Goal: Information Seeking & Learning: Learn about a topic

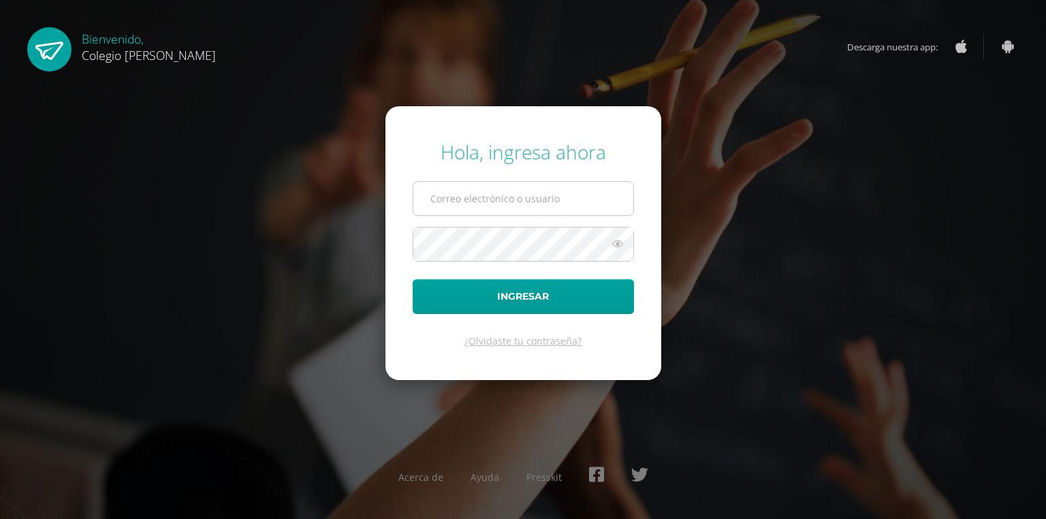
drag, startPoint x: 455, startPoint y: 197, endPoint x: 486, endPoint y: 214, distance: 35.0
click at [455, 196] on input "text" at bounding box center [523, 198] width 220 height 33
type input "COS00534@osoriosandoval.edu.gt"
click at [624, 245] on icon at bounding box center [618, 244] width 18 height 16
click at [413, 279] on button "Ingresar" at bounding box center [523, 296] width 221 height 35
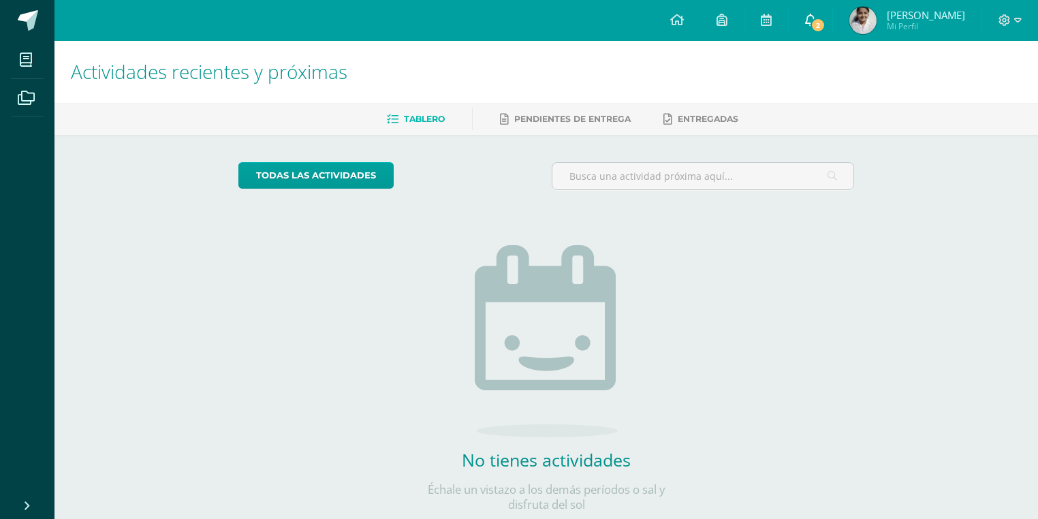
click at [818, 25] on span "2" at bounding box center [817, 25] width 15 height 15
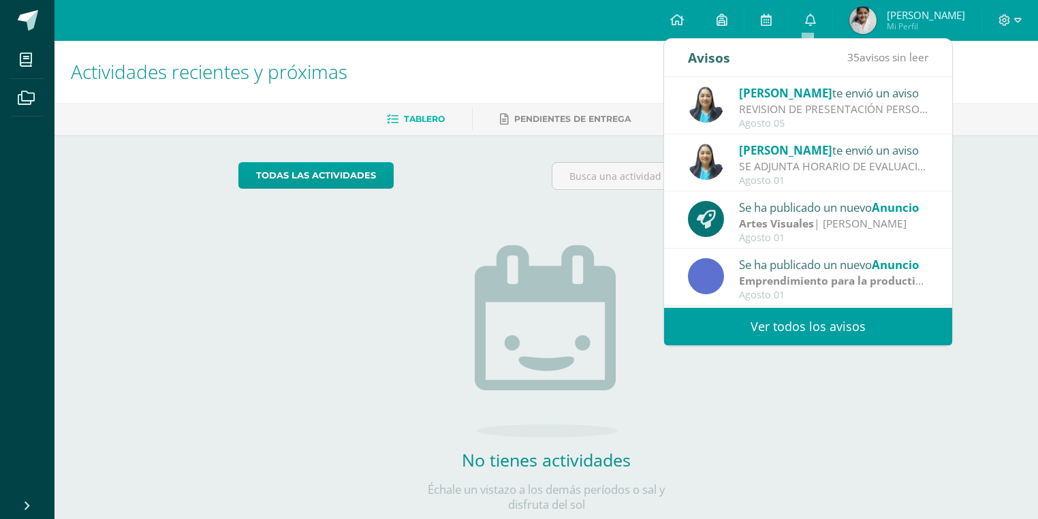
click at [801, 103] on div "REVISION DE PRESENTACIÓN PERSONAL: Saludos Cordiales Les recordamos que estamos…" at bounding box center [833, 109] width 189 height 16
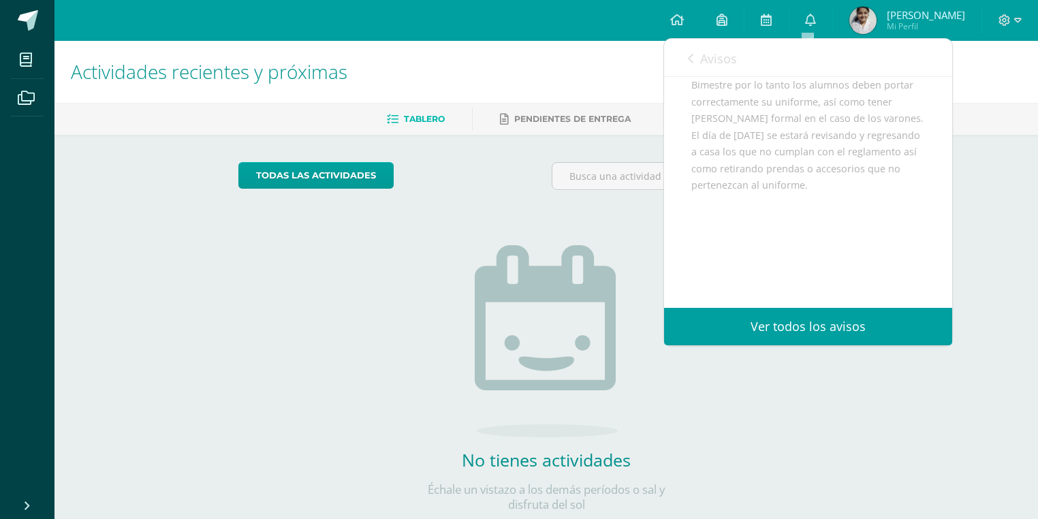
scroll to position [109, 0]
click at [728, 56] on span "Avisos" at bounding box center [718, 58] width 37 height 16
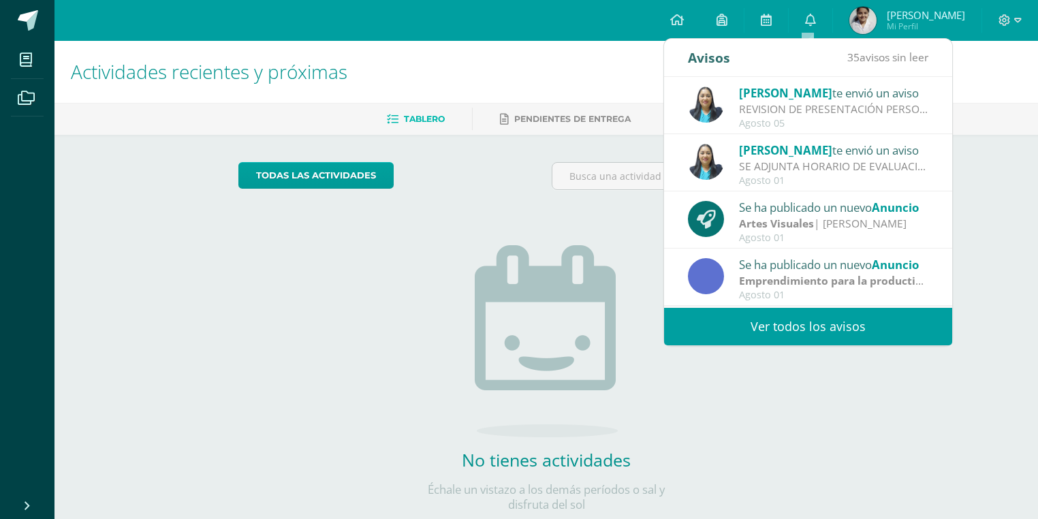
click at [979, 153] on div "Actividades recientes y próximas Tablero Pendientes de entrega Entregadas todas…" at bounding box center [545, 298] width 983 height 514
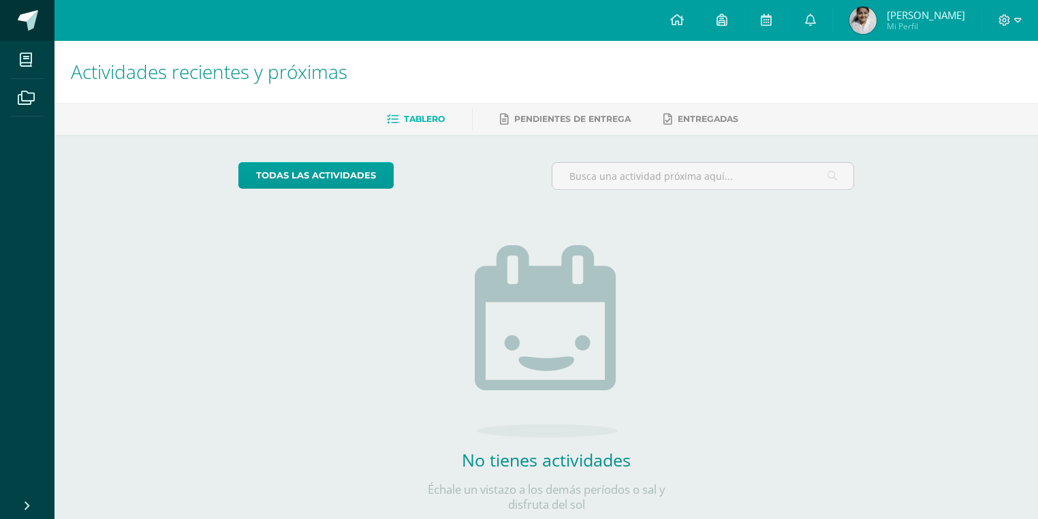
click at [16, 25] on link at bounding box center [27, 20] width 54 height 41
click at [29, 22] on span at bounding box center [28, 20] width 20 height 20
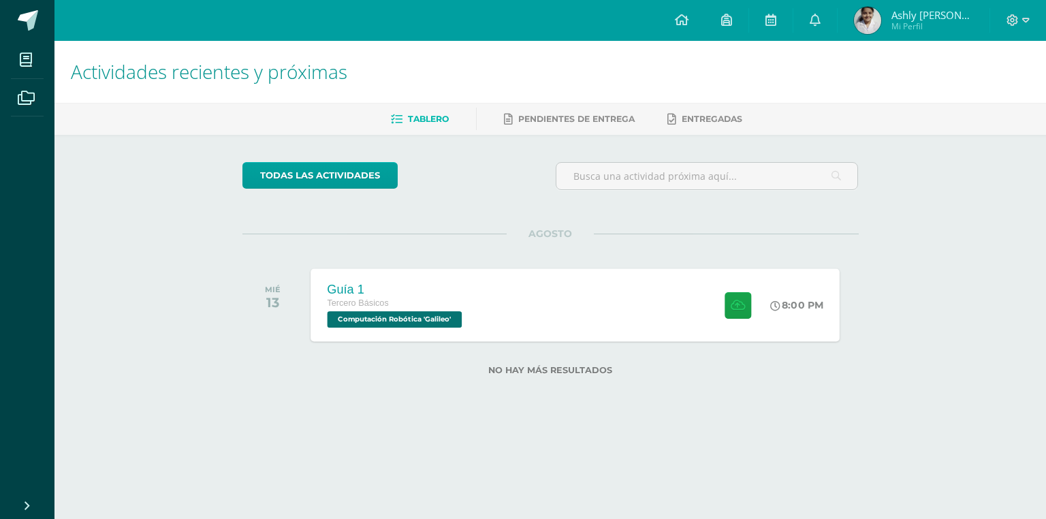
click at [554, 308] on div "Guía 1 Tercero Básicos Computación Robótica 'Galileo' 8:00 PM Guía 1 Computació…" at bounding box center [574, 304] width 529 height 73
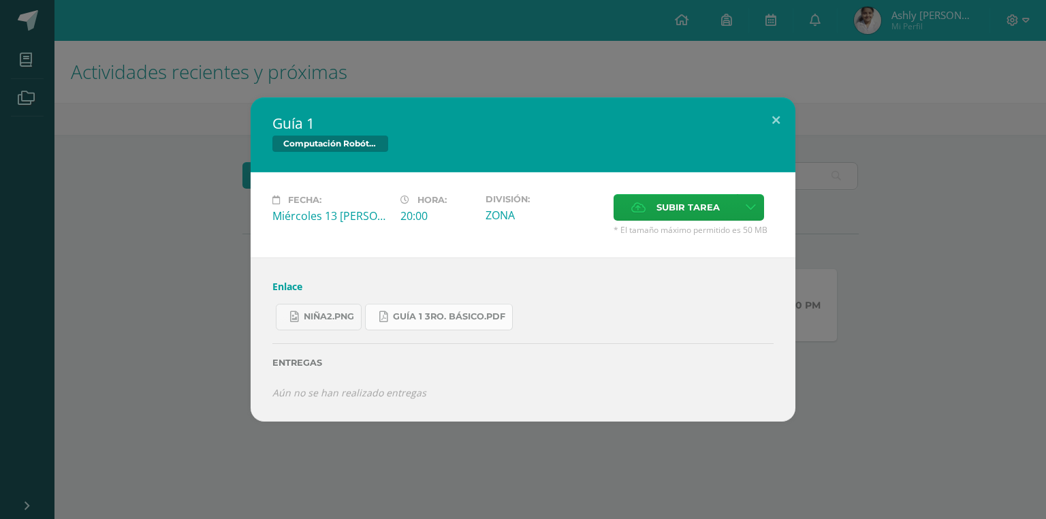
click at [447, 319] on span "Guía 1 3ro. Básico.pdf" at bounding box center [449, 316] width 112 height 11
click at [321, 313] on span "niña2.png" at bounding box center [329, 316] width 50 height 11
click at [275, 287] on link "Enlace" at bounding box center [287, 286] width 30 height 13
click at [436, 316] on span "Guía 1 3ro. Básico.pdf" at bounding box center [449, 316] width 112 height 11
click at [323, 322] on link "niña2.png" at bounding box center [319, 317] width 86 height 27
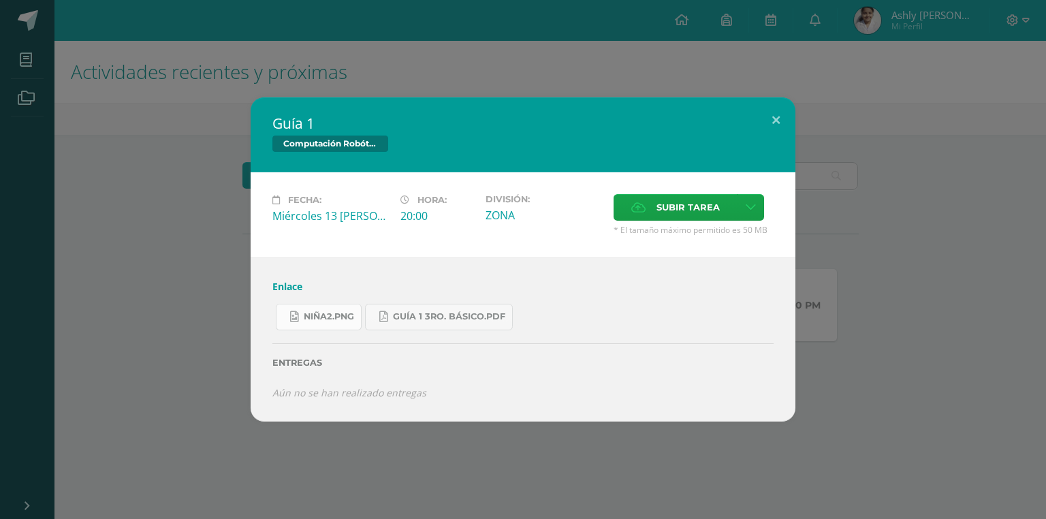
click at [341, 323] on link "niña2.png" at bounding box center [319, 317] width 86 height 27
click at [771, 114] on button at bounding box center [775, 120] width 39 height 46
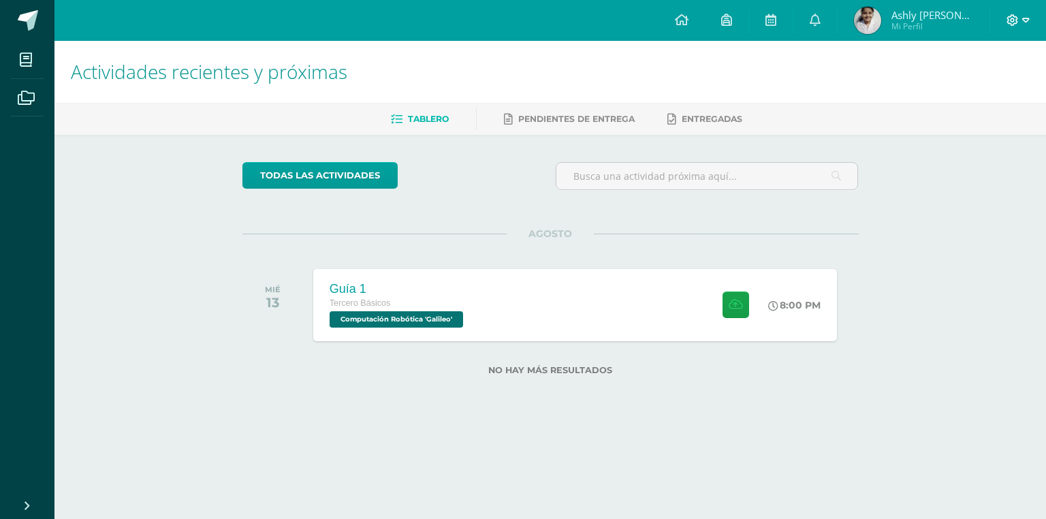
click at [1007, 14] on icon at bounding box center [1012, 20] width 12 height 12
click at [962, 93] on span "Cerrar sesión" at bounding box center [982, 92] width 61 height 13
